Goal: Task Accomplishment & Management: Manage account settings

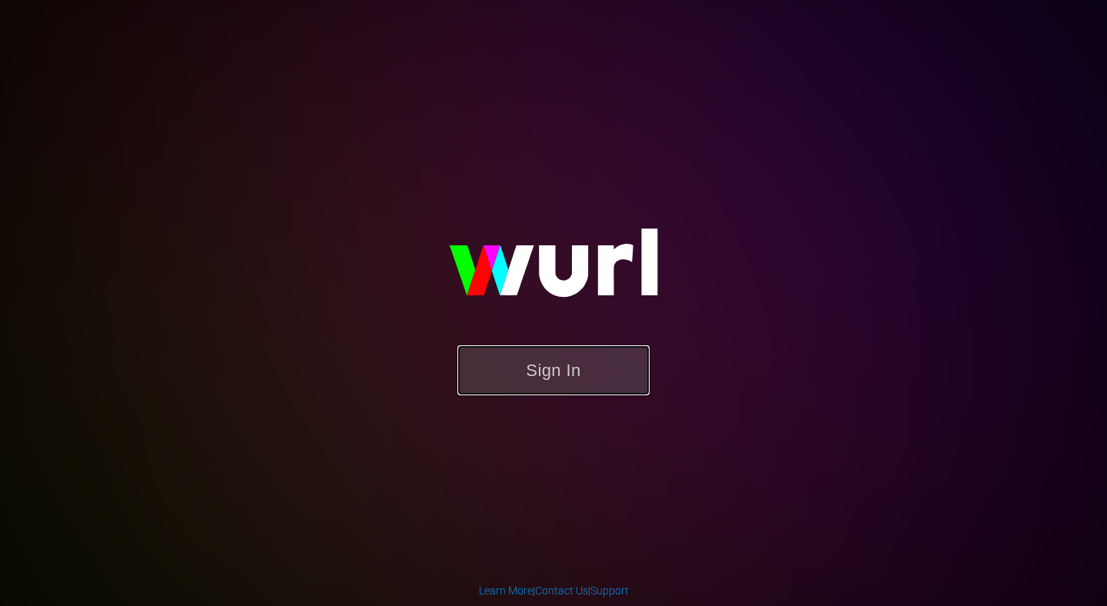
click at [517, 363] on button "Sign In" at bounding box center [553, 370] width 192 height 50
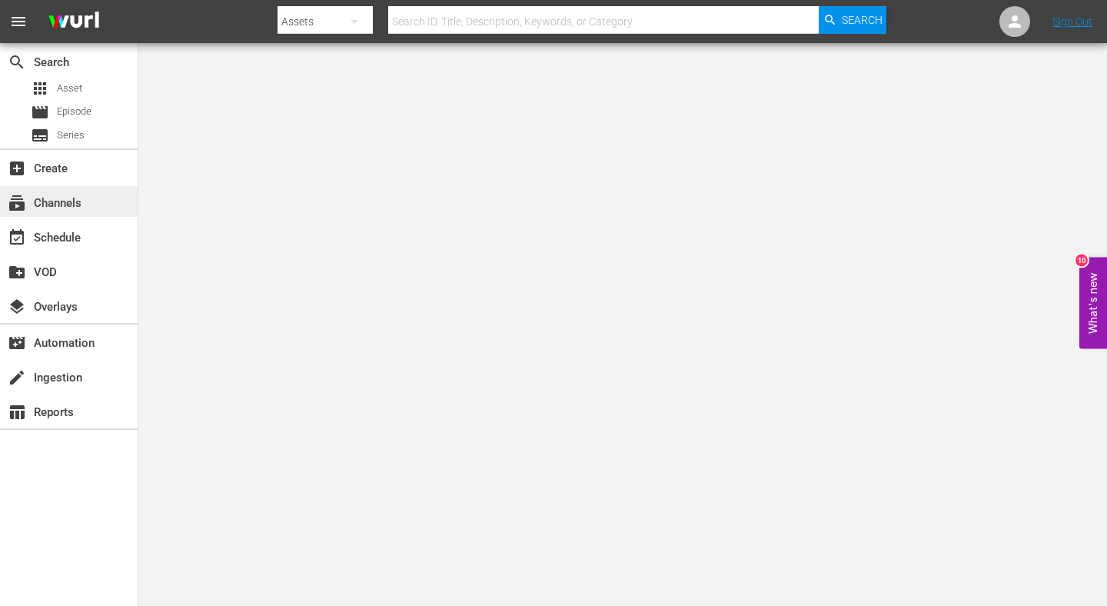
click at [65, 202] on div "subscriptions Channels" at bounding box center [43, 201] width 86 height 14
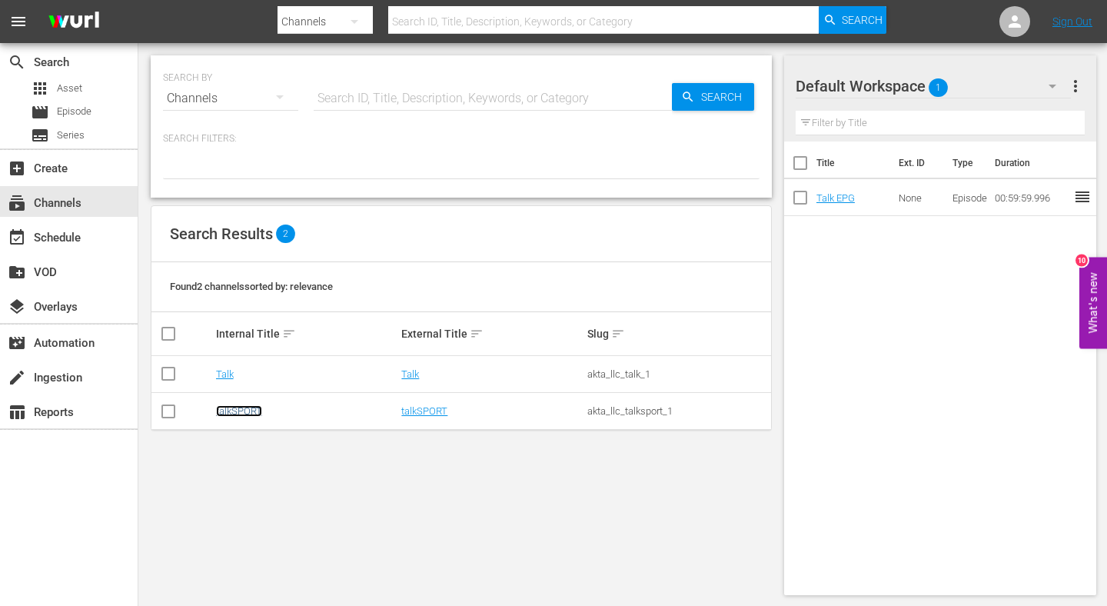
click at [240, 414] on link "talkSPORT" at bounding box center [239, 411] width 46 height 12
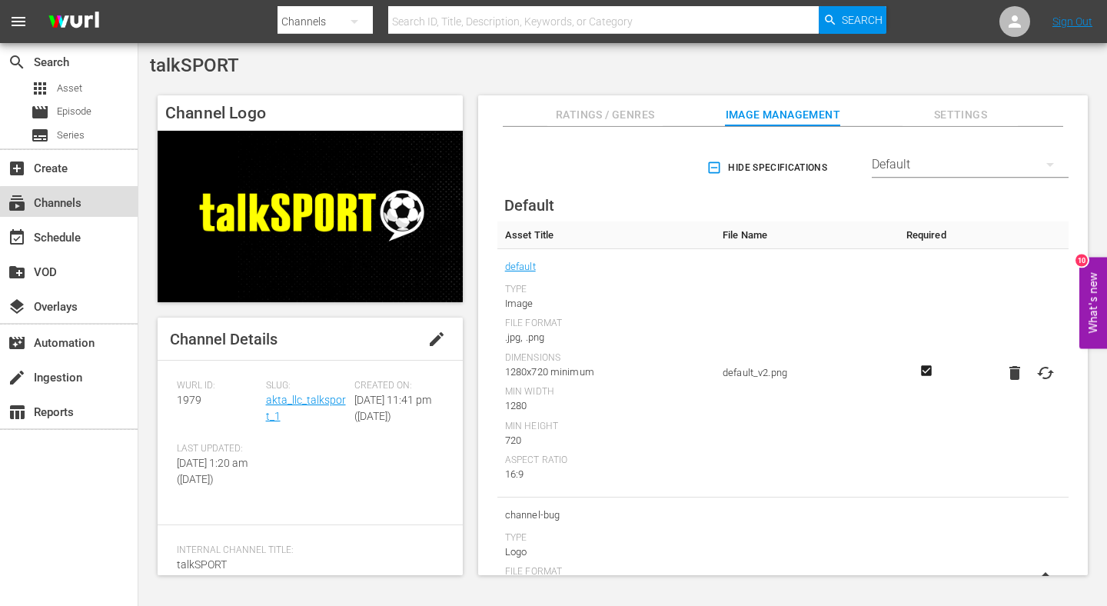
click at [83, 207] on div "subscriptions Channels" at bounding box center [43, 201] width 86 height 14
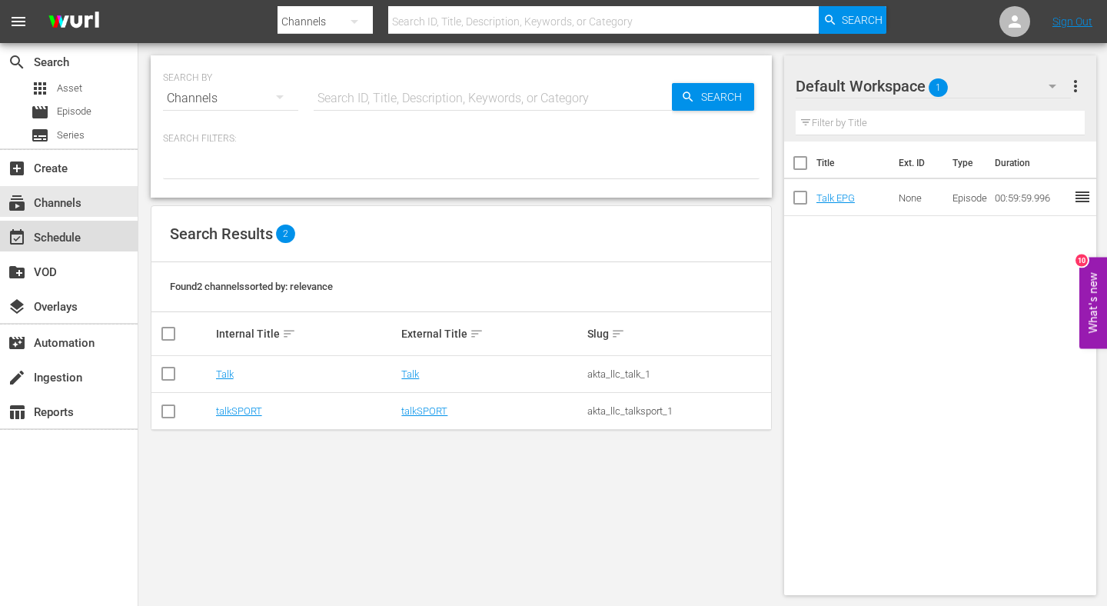
click at [55, 242] on div "event_available Schedule" at bounding box center [43, 235] width 86 height 14
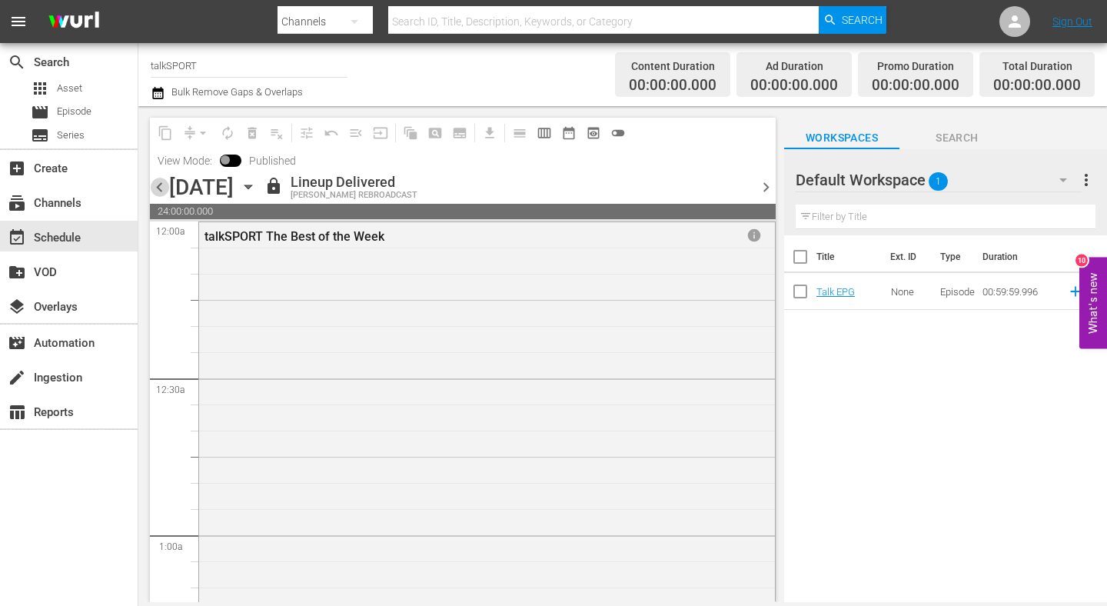
click at [165, 184] on span "chevron_left" at bounding box center [159, 187] width 19 height 19
click at [163, 187] on span "chevron_left" at bounding box center [159, 187] width 19 height 19
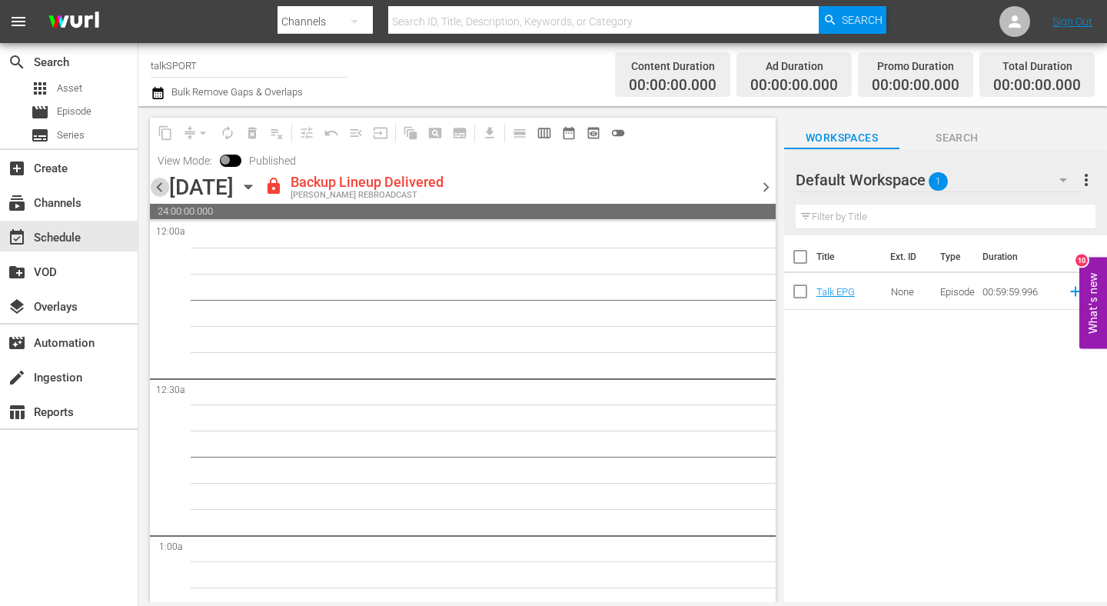
click at [158, 192] on span "chevron_left" at bounding box center [159, 187] width 19 height 19
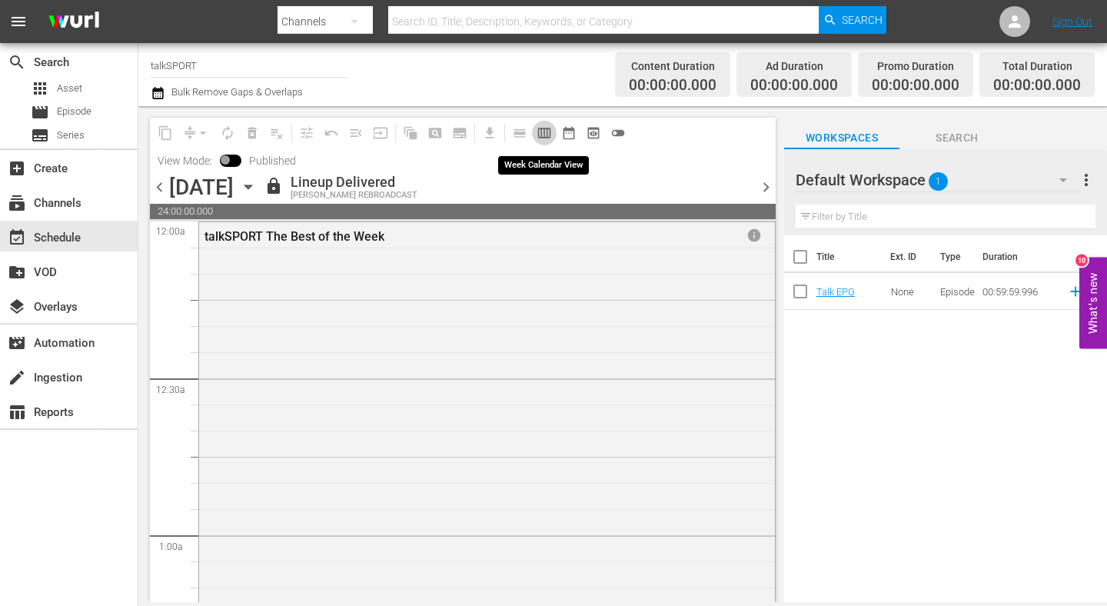
click at [544, 133] on span "calendar_view_week_outlined" at bounding box center [544, 132] width 15 height 15
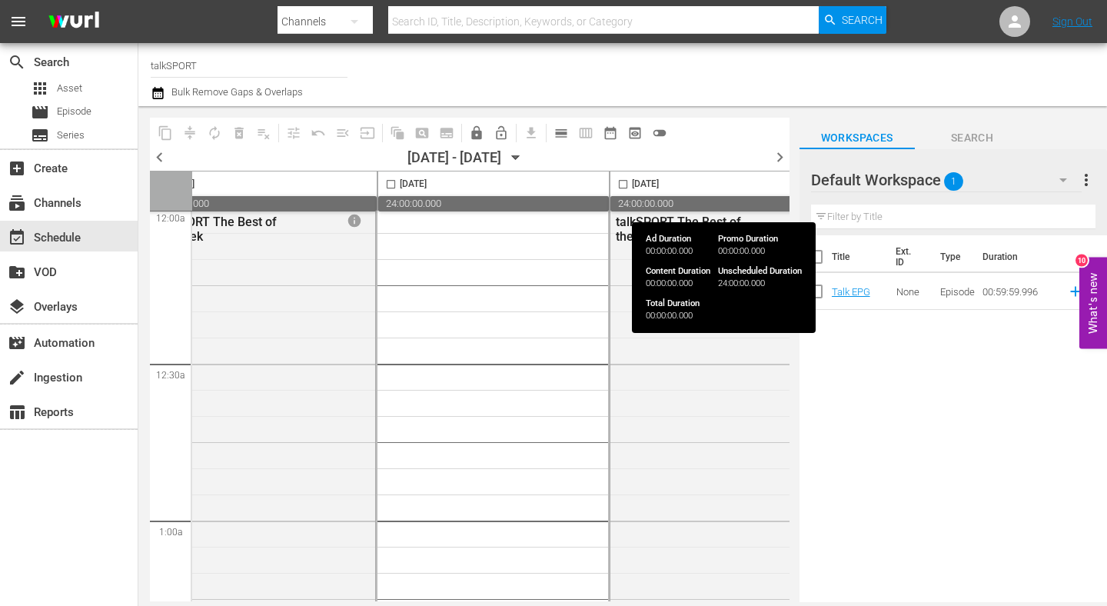
scroll to position [0, 47]
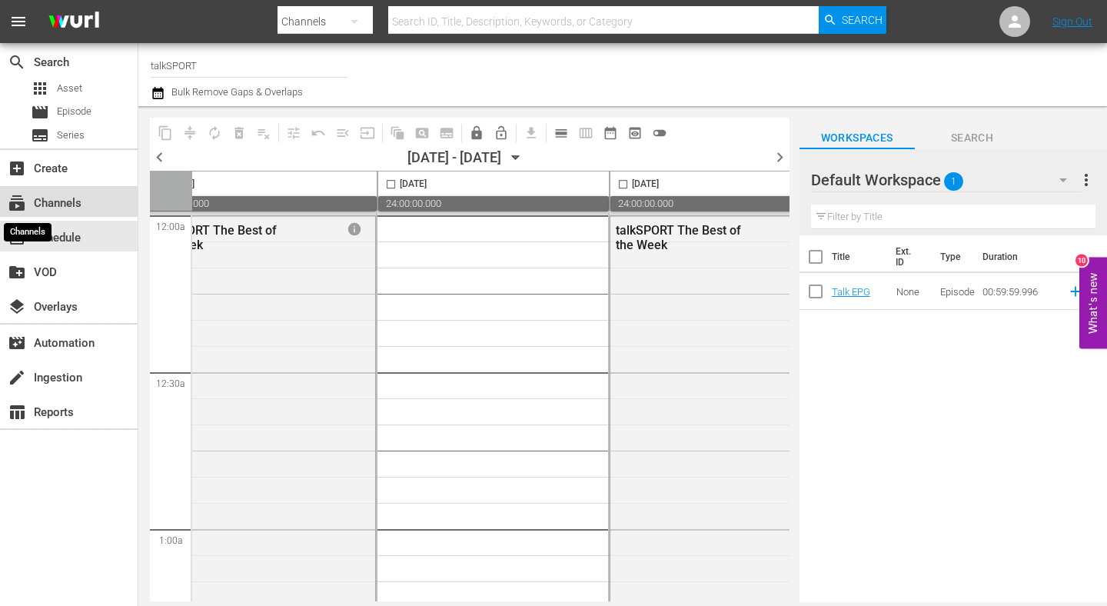
click at [19, 209] on span "subscriptions" at bounding box center [17, 203] width 18 height 18
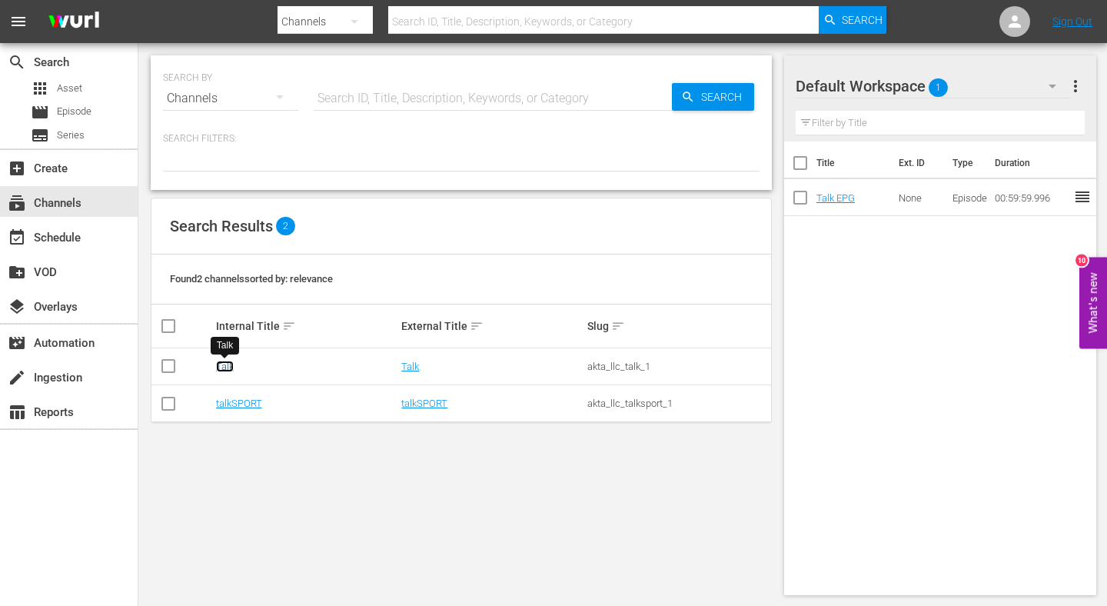
click at [221, 369] on link "Talk" at bounding box center [225, 367] width 18 height 12
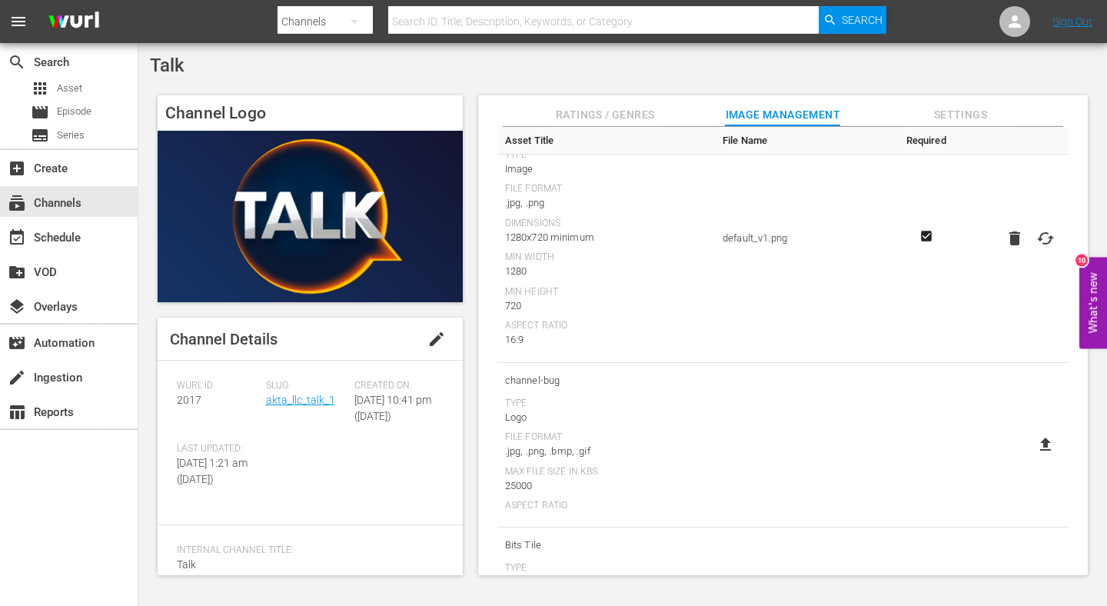
scroll to position [134, 0]
click at [996, 118] on span "Settings" at bounding box center [960, 114] width 115 height 19
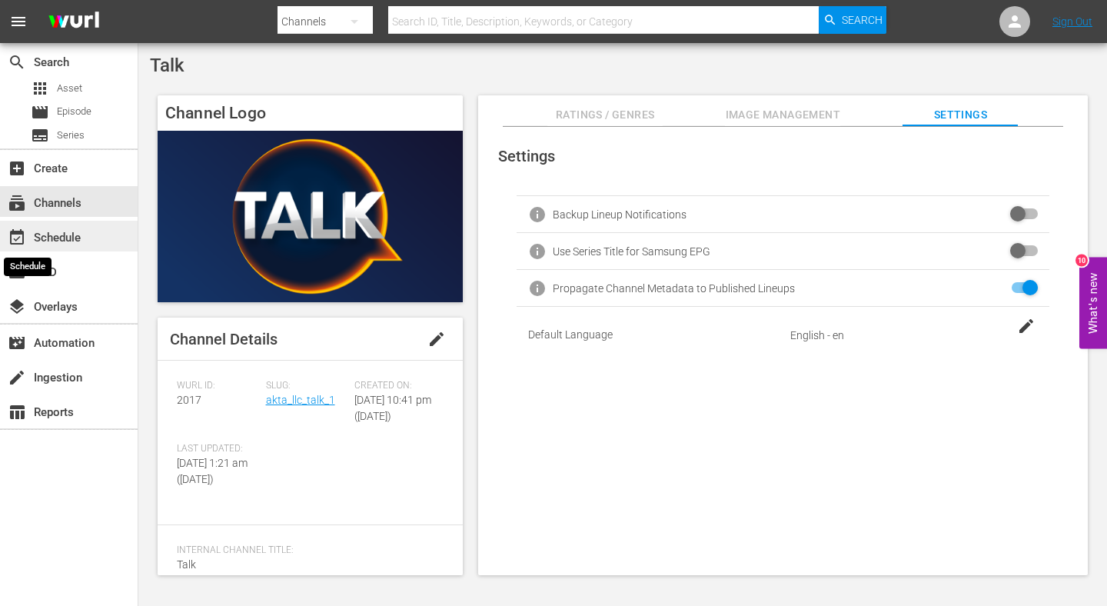
click at [25, 239] on span "event_available" at bounding box center [17, 237] width 18 height 18
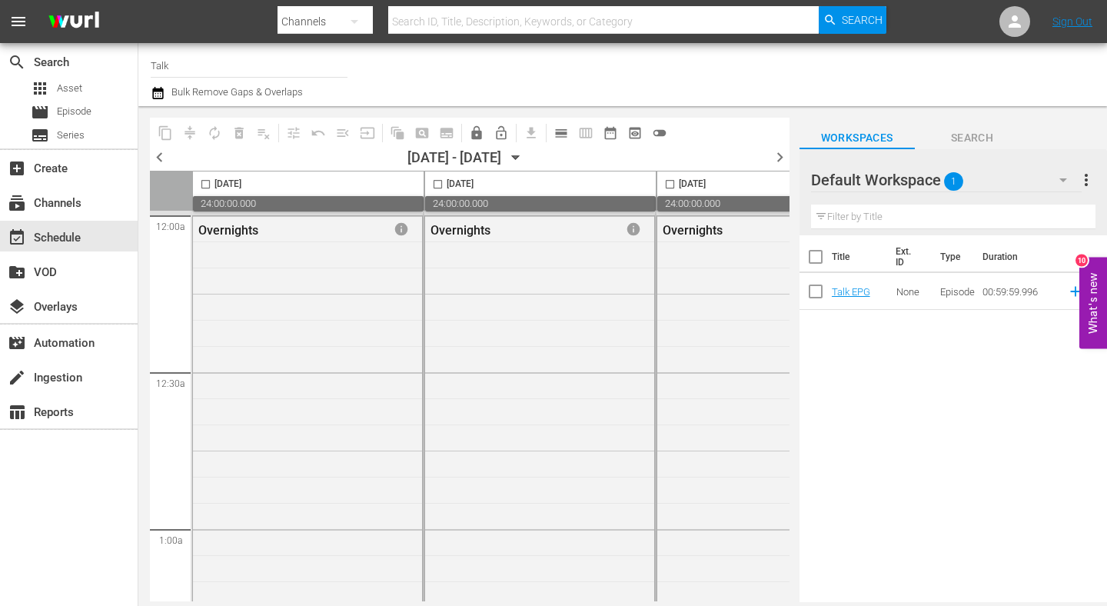
click at [508, 98] on div "Channel Title Talk Bulk Remove Gaps & Overlaps" at bounding box center [408, 74] width 515 height 55
click at [967, 364] on div "Title Ext. ID Type Duration Talk EPG None Episode 00:59:59.996 reorder" at bounding box center [954, 419] width 308 height 369
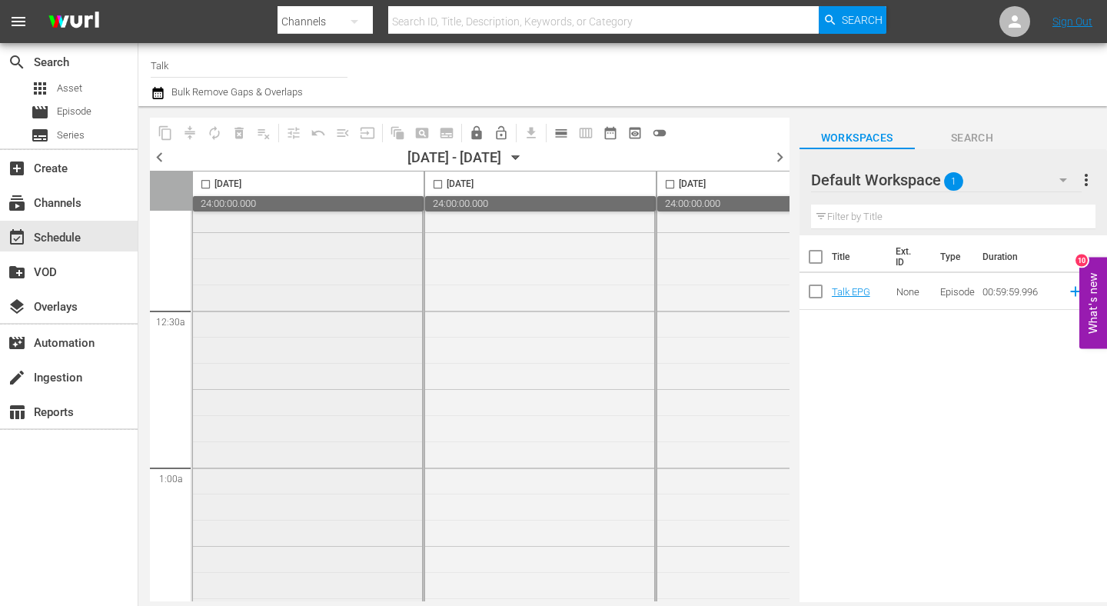
scroll to position [78, 0]
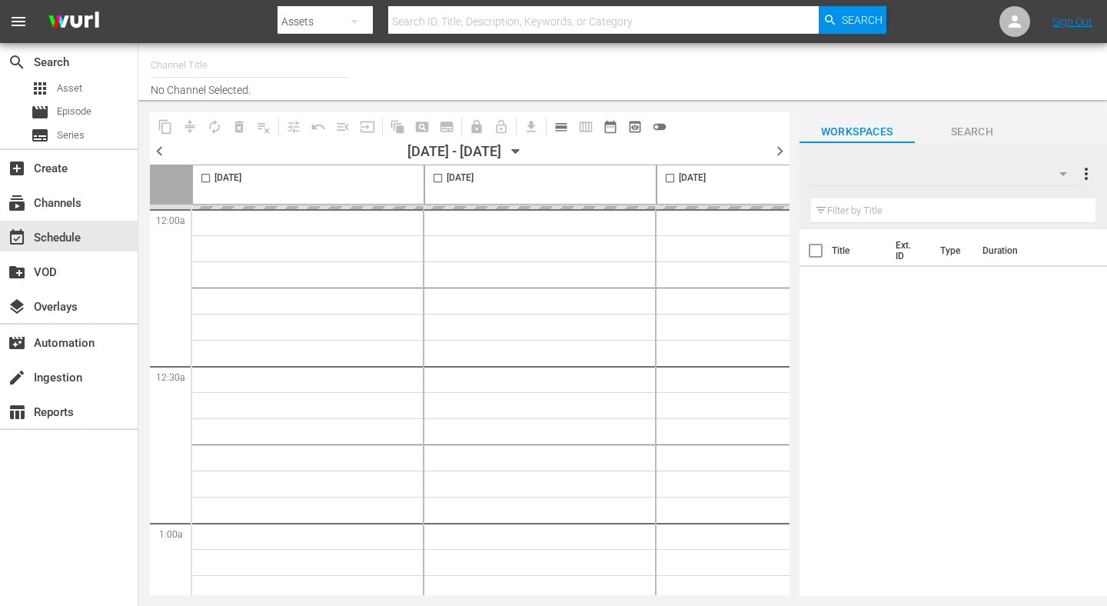
type input "Talk (2017)"
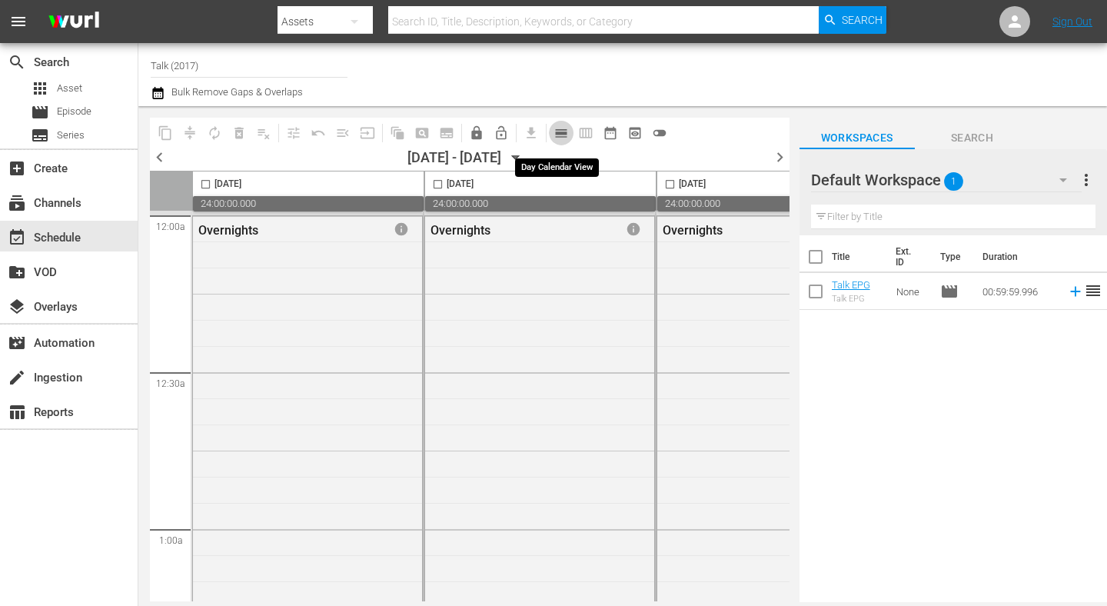
click at [565, 131] on span "calendar_view_day_outlined" at bounding box center [561, 132] width 15 height 15
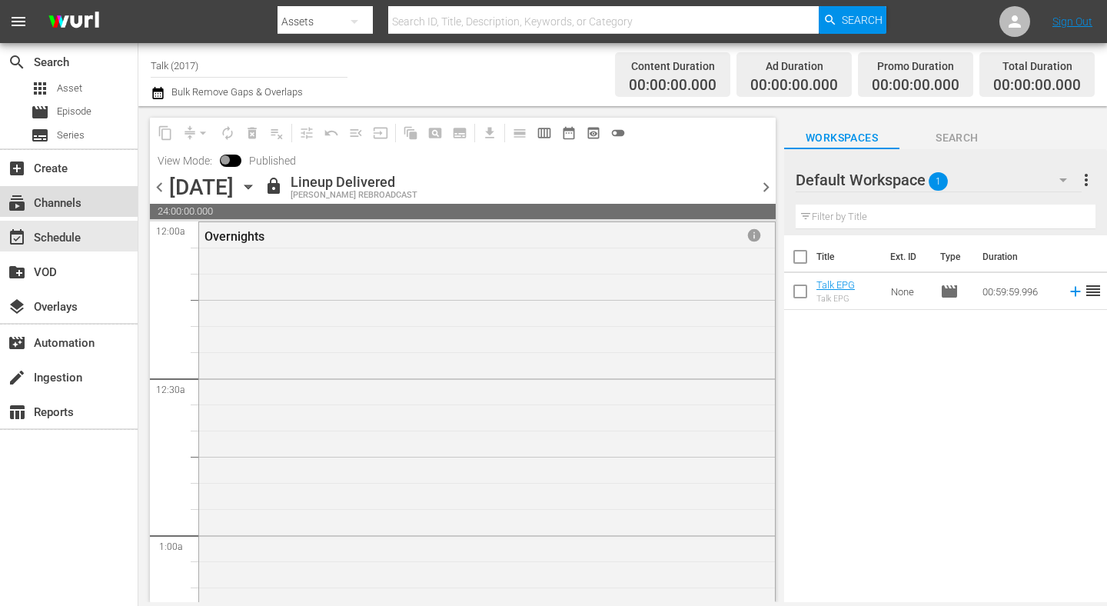
click at [55, 200] on div "subscriptions Channels" at bounding box center [43, 201] width 86 height 14
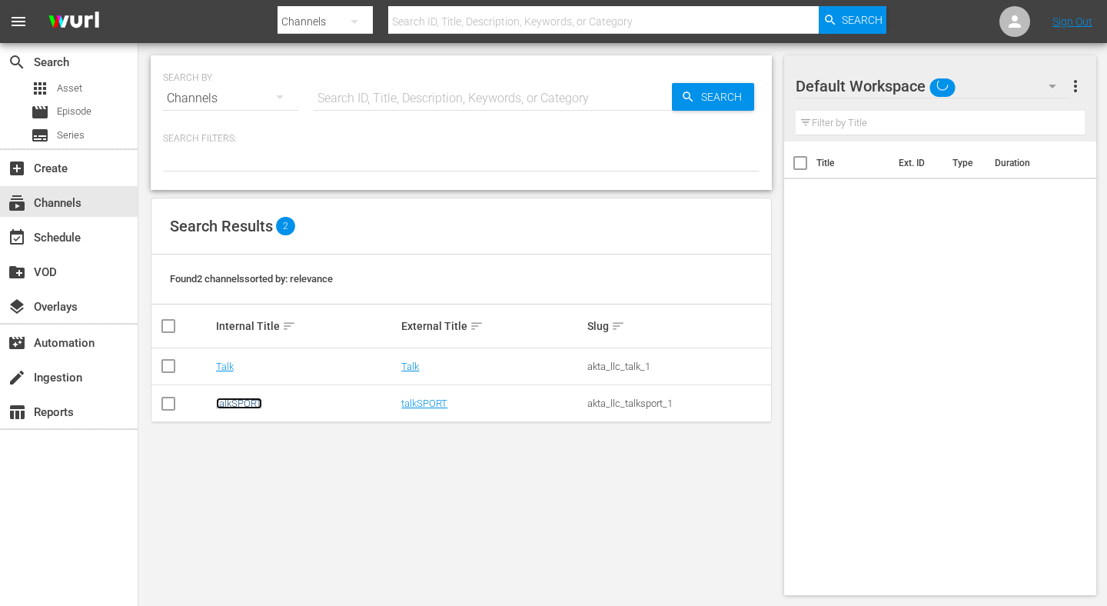
click at [238, 403] on link "talkSPORT" at bounding box center [239, 404] width 46 height 12
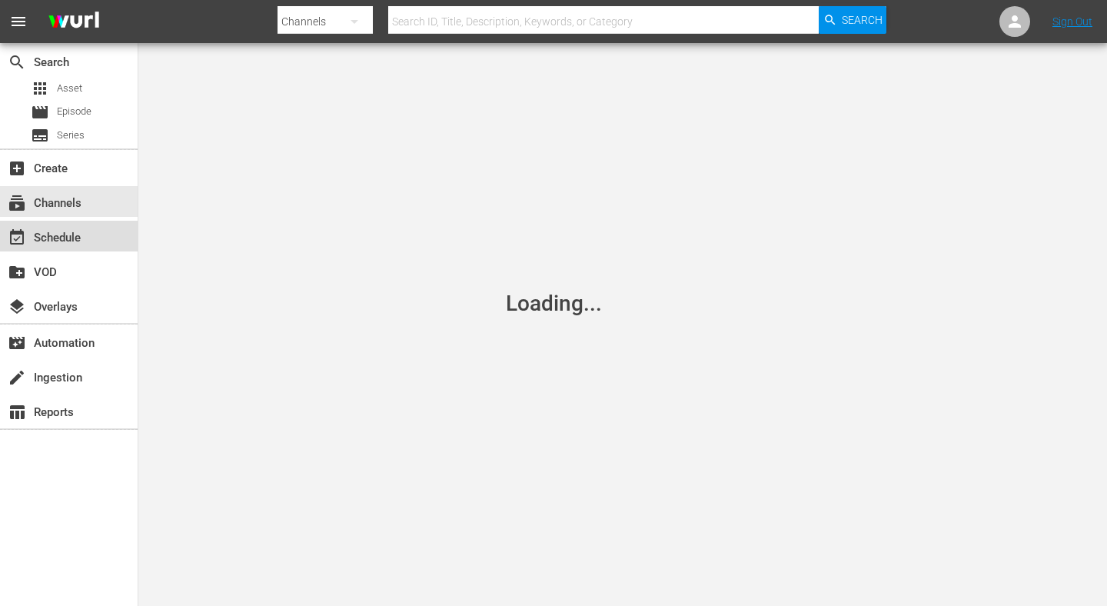
click at [79, 242] on div "event_available Schedule" at bounding box center [43, 235] width 86 height 14
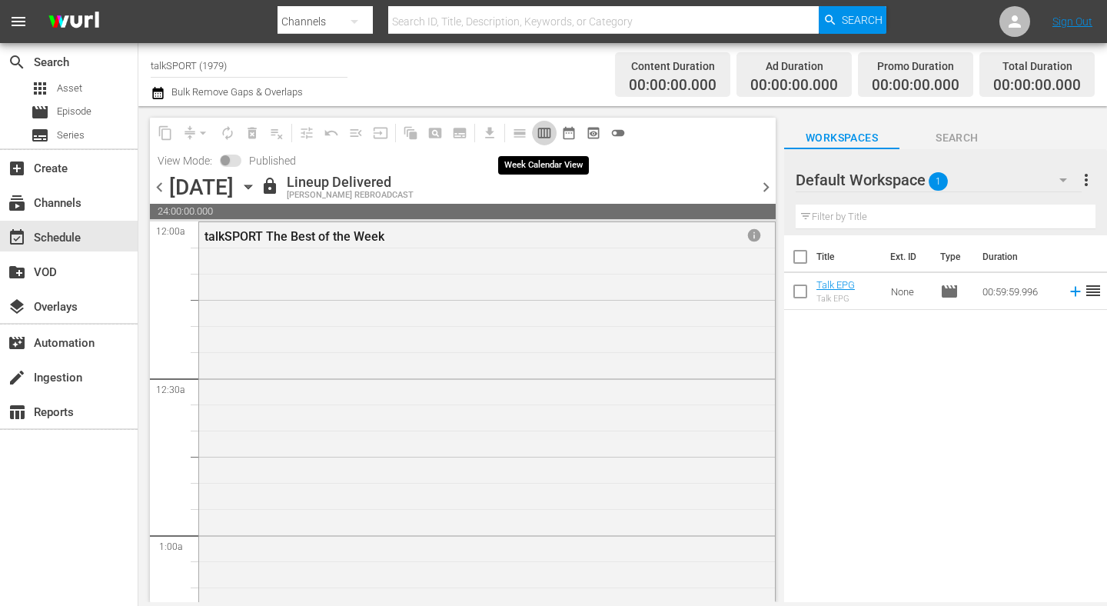
click at [544, 135] on span "calendar_view_week_outlined" at bounding box center [544, 132] width 15 height 15
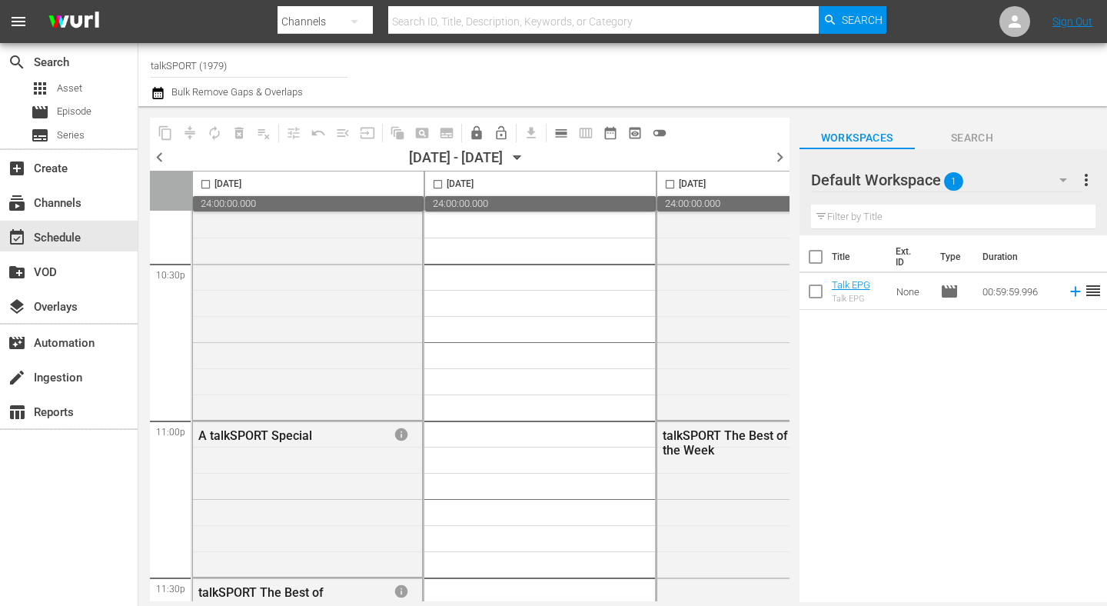
scroll to position [7149, 0]
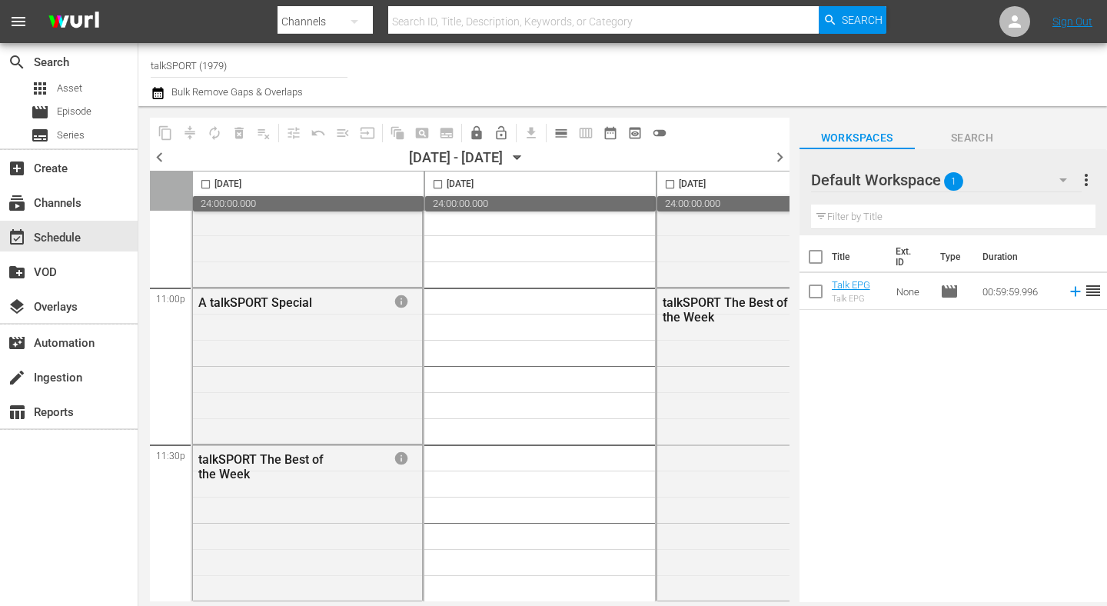
click at [157, 144] on span "content_copy" at bounding box center [165, 133] width 25 height 25
click at [160, 151] on span "chevron_left" at bounding box center [159, 157] width 19 height 19
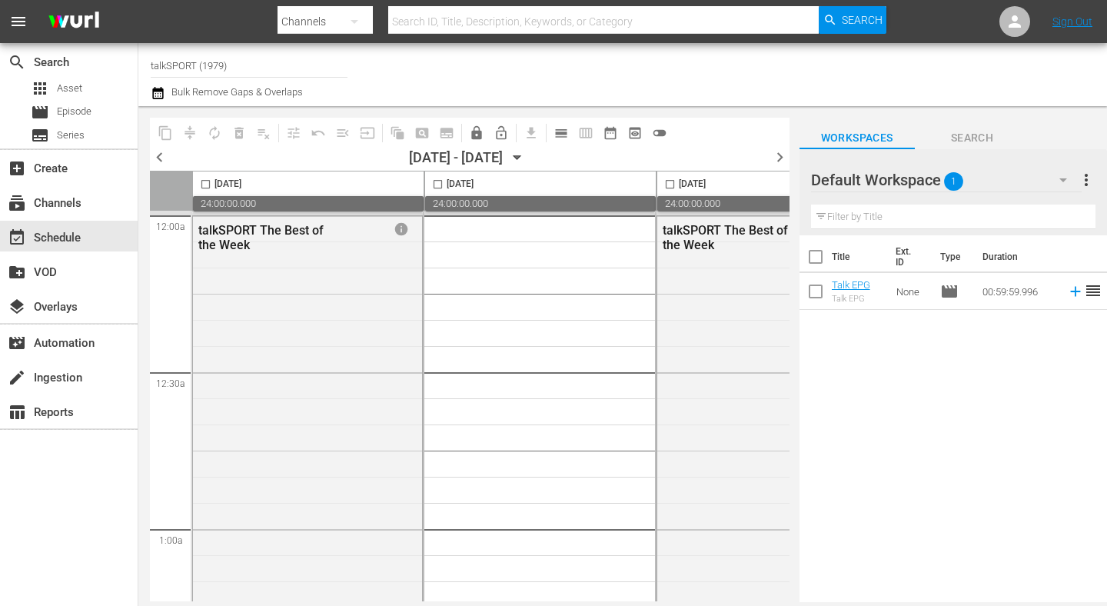
click at [388, 76] on div "Channel Title talkSPORT (1979) Bulk Remove Gaps & Overlaps" at bounding box center [408, 74] width 515 height 55
click at [17, 19] on span "menu" at bounding box center [18, 21] width 18 height 18
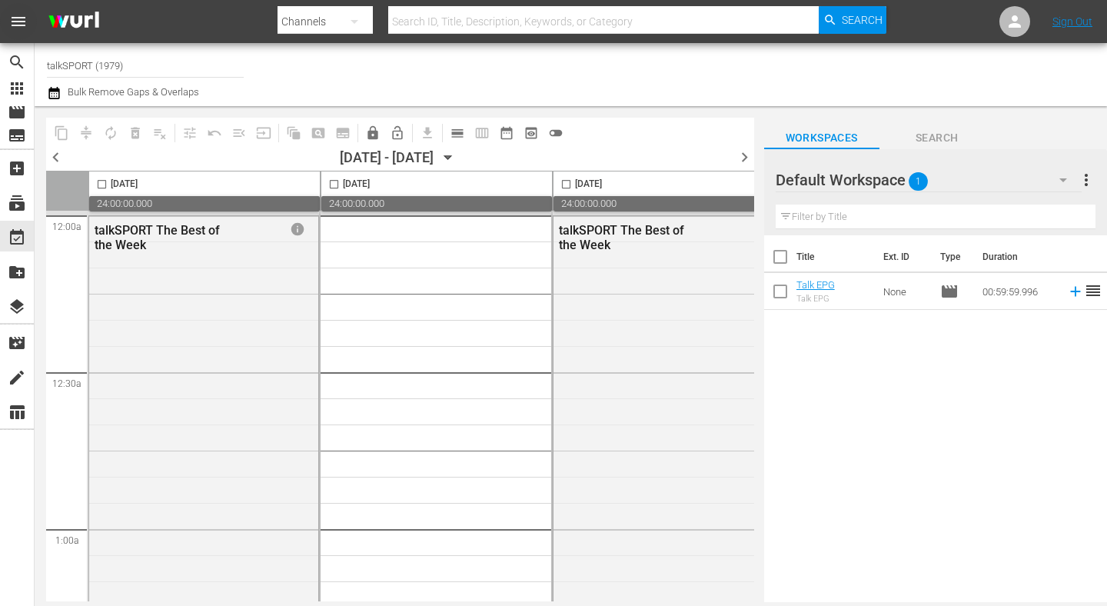
click at [17, 19] on span "menu" at bounding box center [18, 21] width 18 height 18
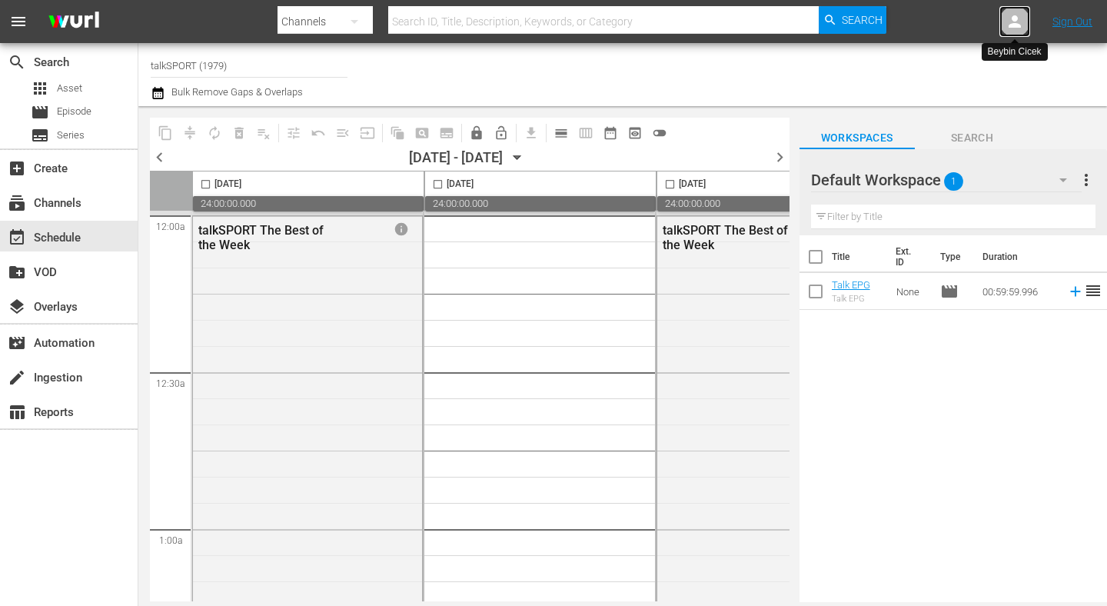
click at [1020, 23] on icon at bounding box center [1015, 21] width 18 height 18
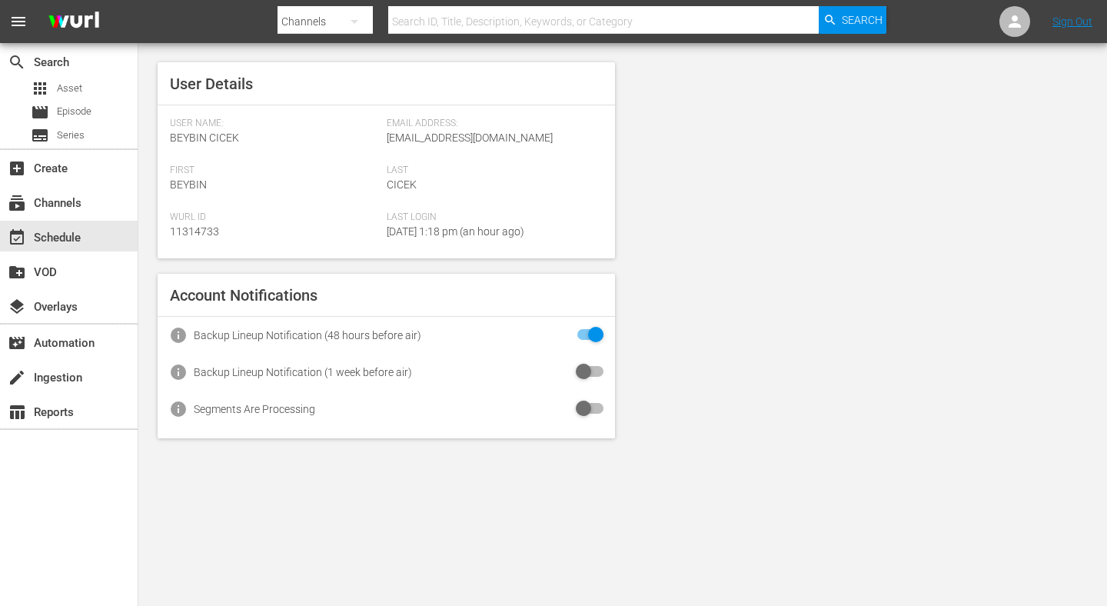
click at [67, 484] on div "search Search apps Asset movie Episode subtitles Series add_box Create subscrip…" at bounding box center [69, 346] width 138 height 606
click at [86, 417] on div "table_chart Reports" at bounding box center [69, 410] width 138 height 31
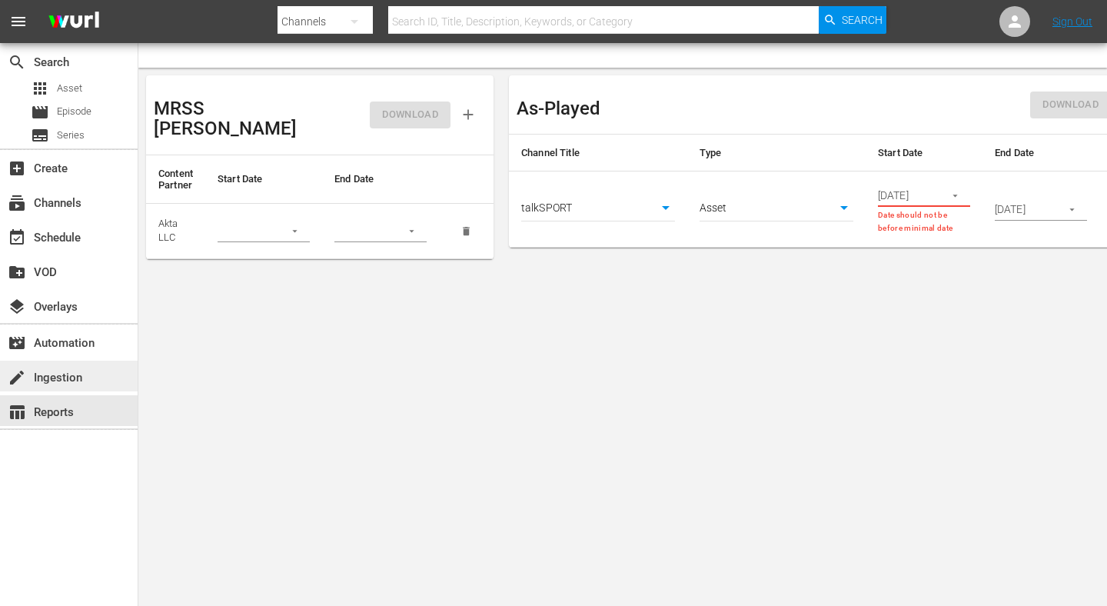
click at [74, 378] on div "create Ingestion" at bounding box center [43, 375] width 86 height 14
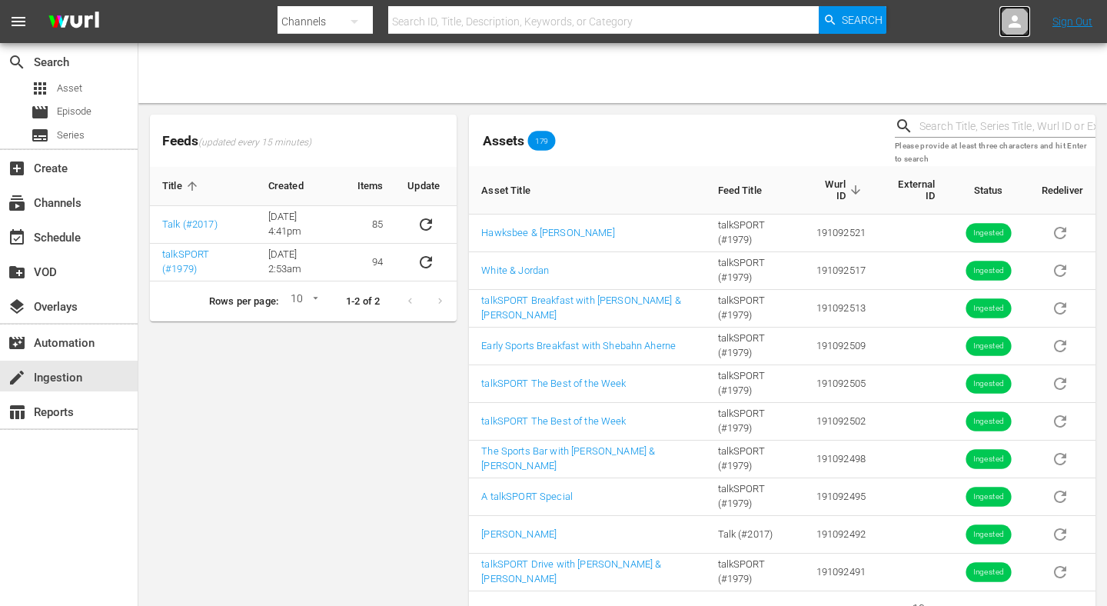
click at [1008, 22] on icon at bounding box center [1015, 21] width 18 height 18
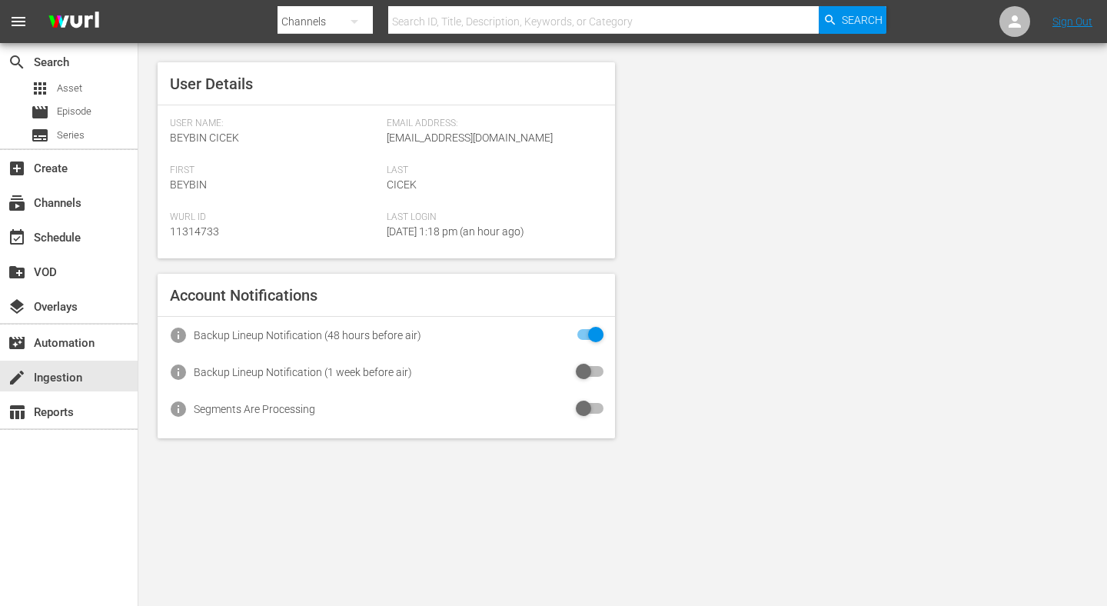
click at [341, 23] on button "button" at bounding box center [354, 21] width 37 height 37
click at [32, 24] on div "Channels Series Episodes Assets" at bounding box center [553, 303] width 1107 height 606
click at [0, 28] on button "menu" at bounding box center [18, 21] width 37 height 37
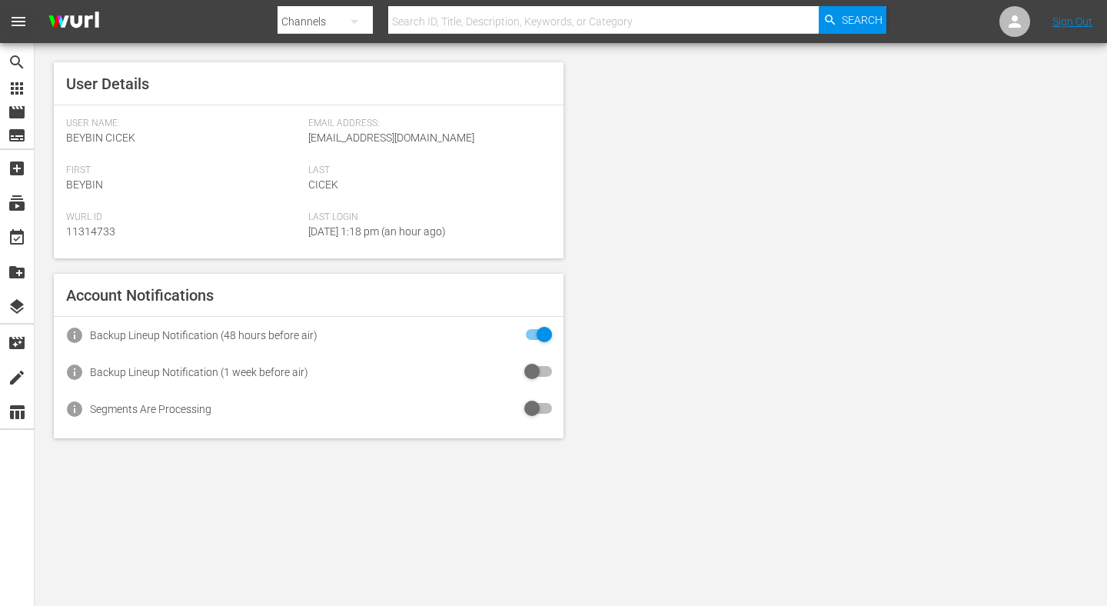
click at [9, 28] on span "menu" at bounding box center [18, 21] width 18 height 18
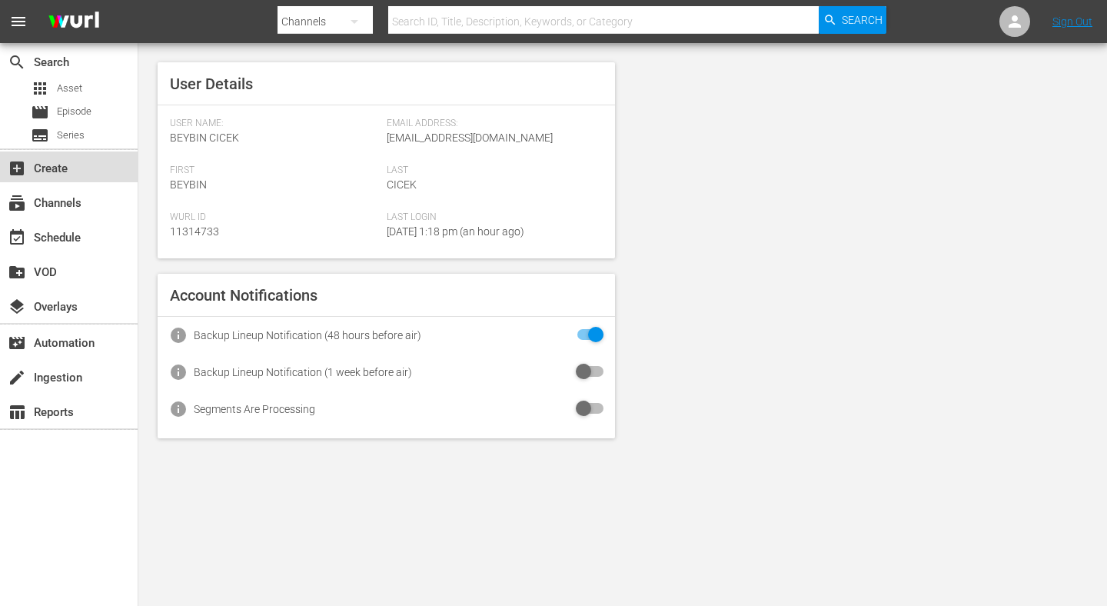
click at [46, 162] on div "add_box Create" at bounding box center [43, 166] width 86 height 14
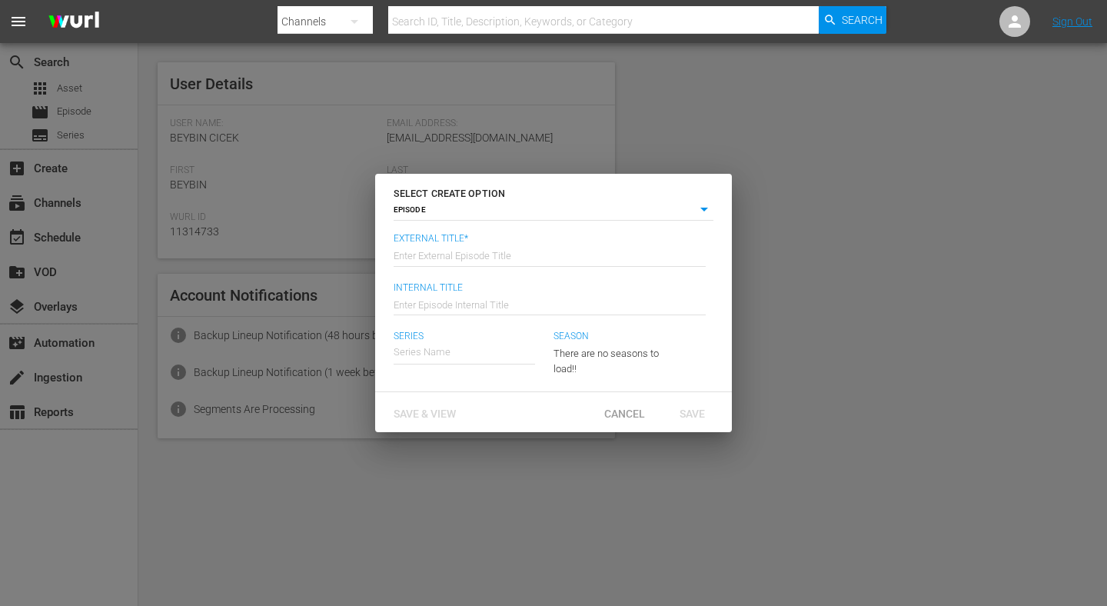
click at [815, 176] on div "SELECT CREATE OPTION EPISODE episode External Title* Enter External Episode Tit…" at bounding box center [553, 303] width 1107 height 606
click at [607, 417] on span "Cancel" at bounding box center [624, 414] width 65 height 12
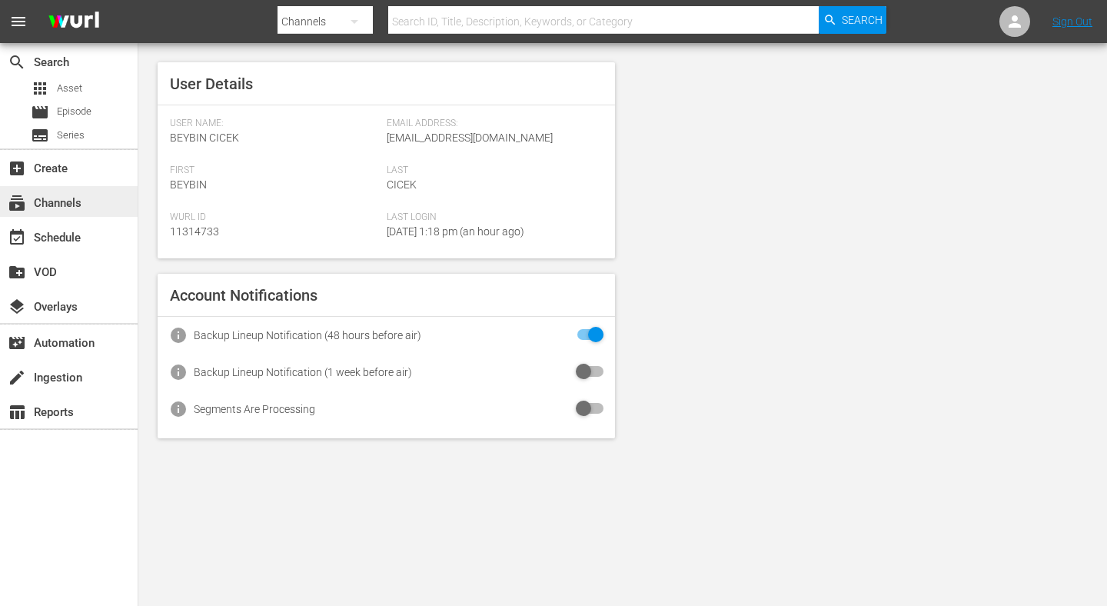
click at [62, 202] on div "subscriptions Channels" at bounding box center [43, 201] width 86 height 14
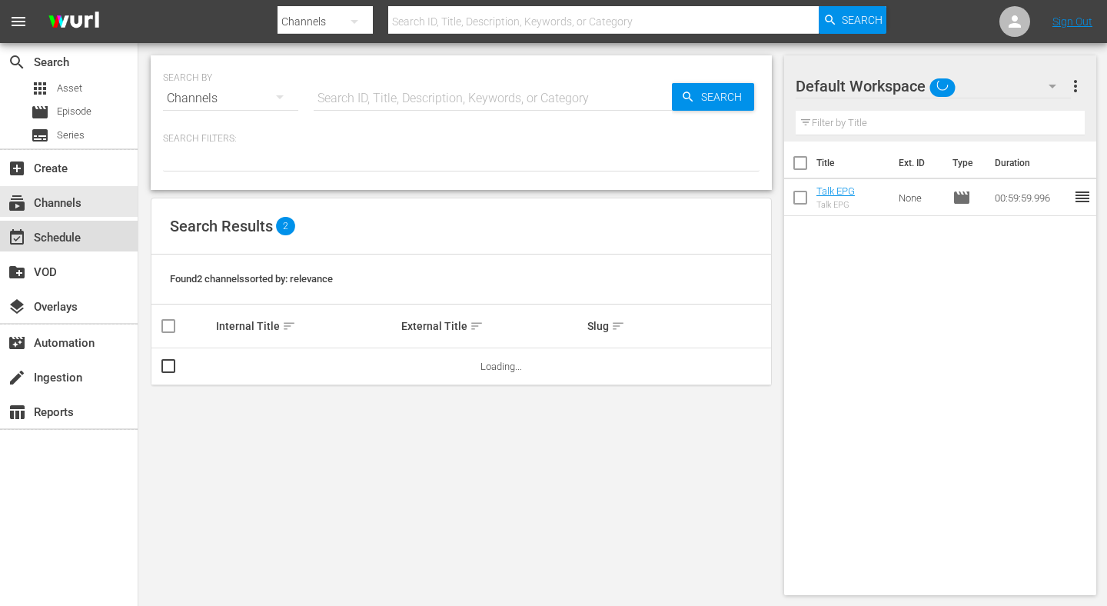
click at [60, 240] on div "event_available Schedule" at bounding box center [43, 235] width 86 height 14
